Goal: Find specific page/section

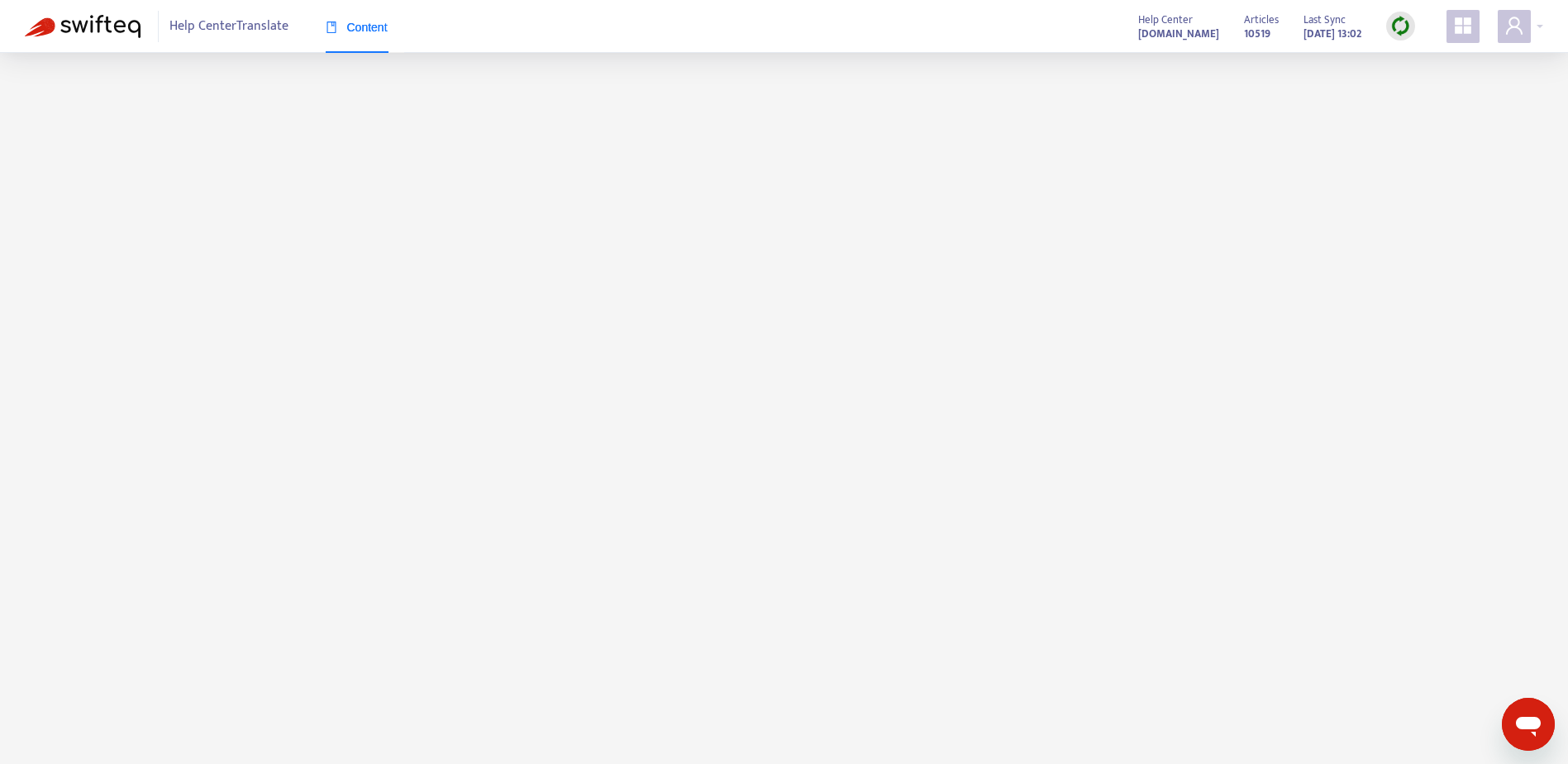
click at [1173, 32] on strong "support.axi.com" at bounding box center [1179, 33] width 81 height 18
click at [1540, 31] on div at bounding box center [1521, 27] width 45 height 33
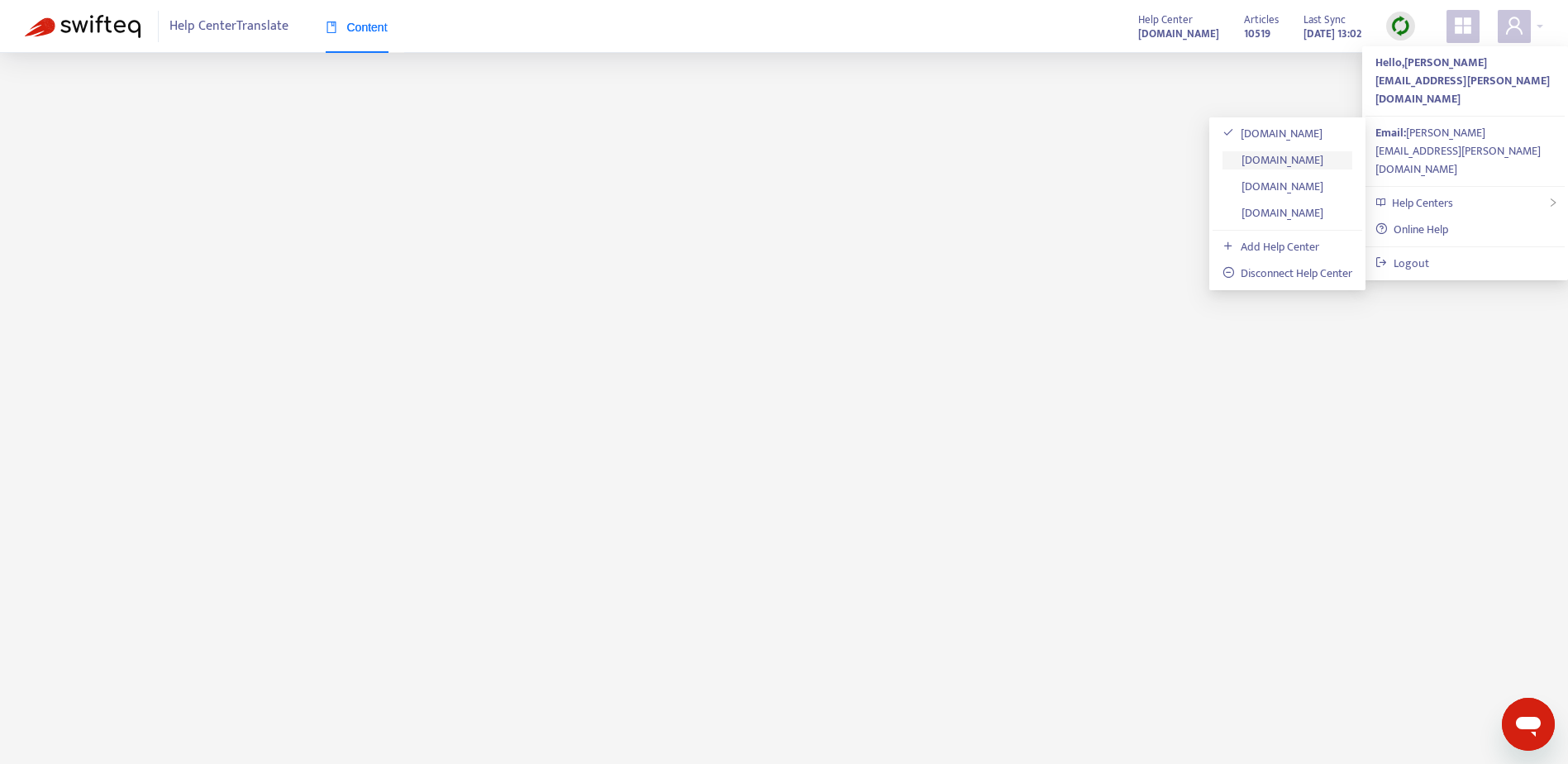
click at [1301, 162] on link "help.axi.com" at bounding box center [1273, 159] width 100 height 19
